Goal: Task Accomplishment & Management: Manage account settings

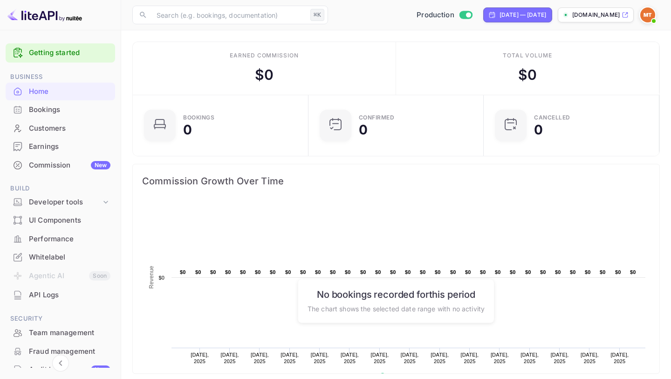
scroll to position [152, 170]
click at [238, 46] on div "Earned commission $ 0" at bounding box center [264, 68] width 263 height 53
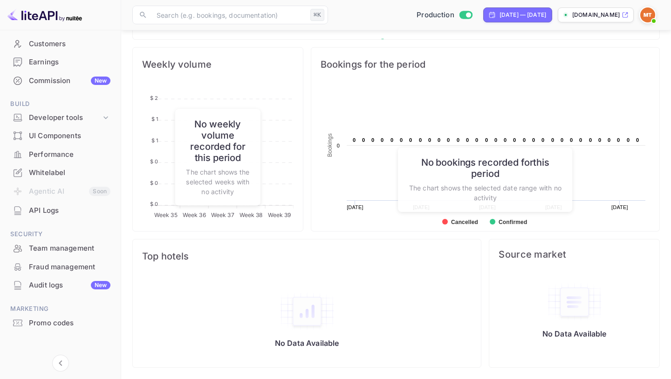
scroll to position [89, 0]
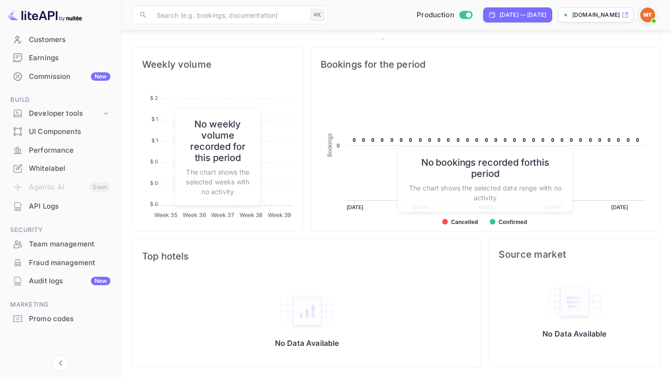
click at [627, 14] on icon at bounding box center [625, 15] width 5 height 5
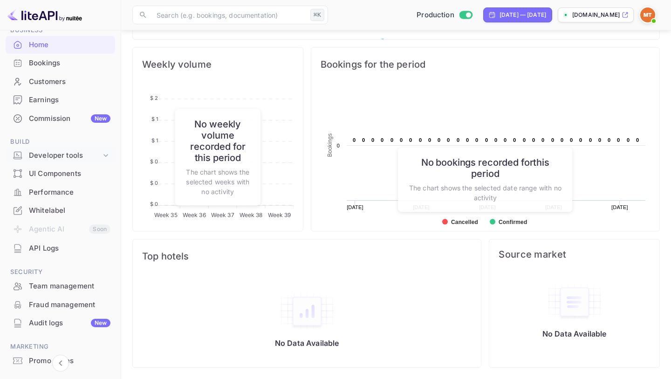
scroll to position [89, 0]
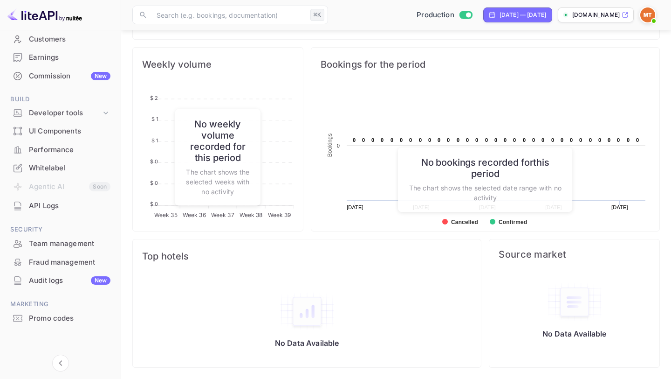
click at [60, 168] on div "Whitelabel" at bounding box center [70, 168] width 82 height 11
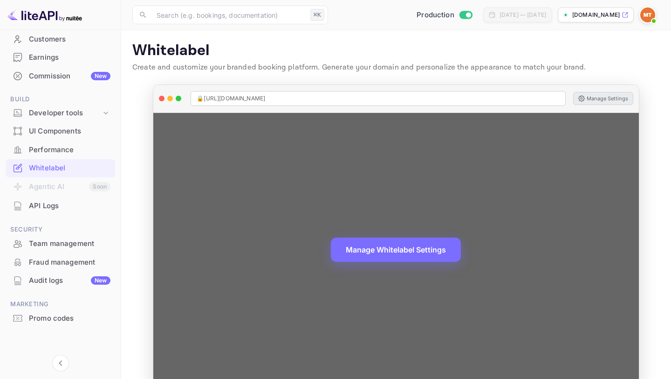
click at [615, 96] on button "Manage Settings" at bounding box center [603, 98] width 60 height 13
